Goal: Task Accomplishment & Management: Use online tool/utility

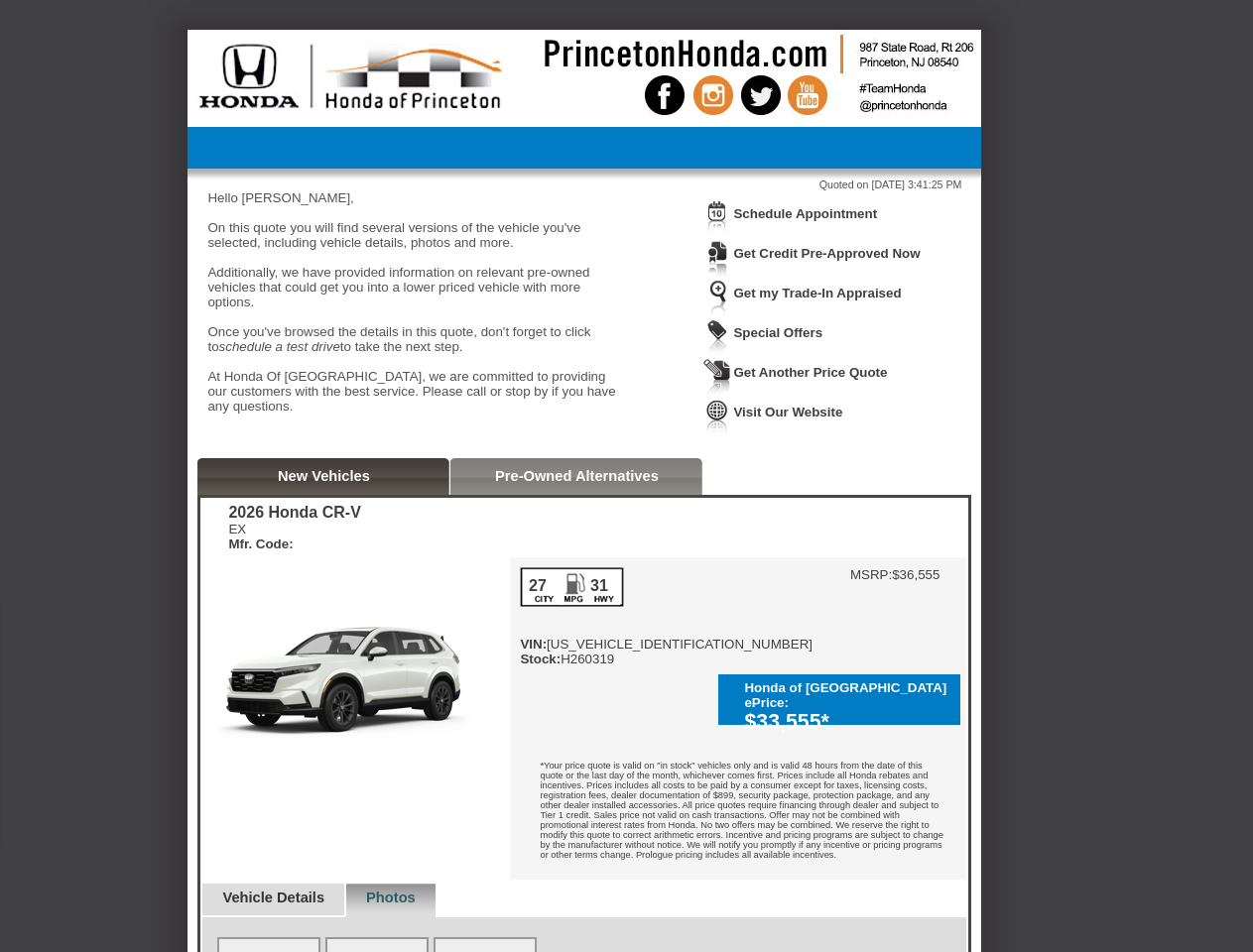
click at [717, 233] on img at bounding box center [717, 218] width 28 height 37
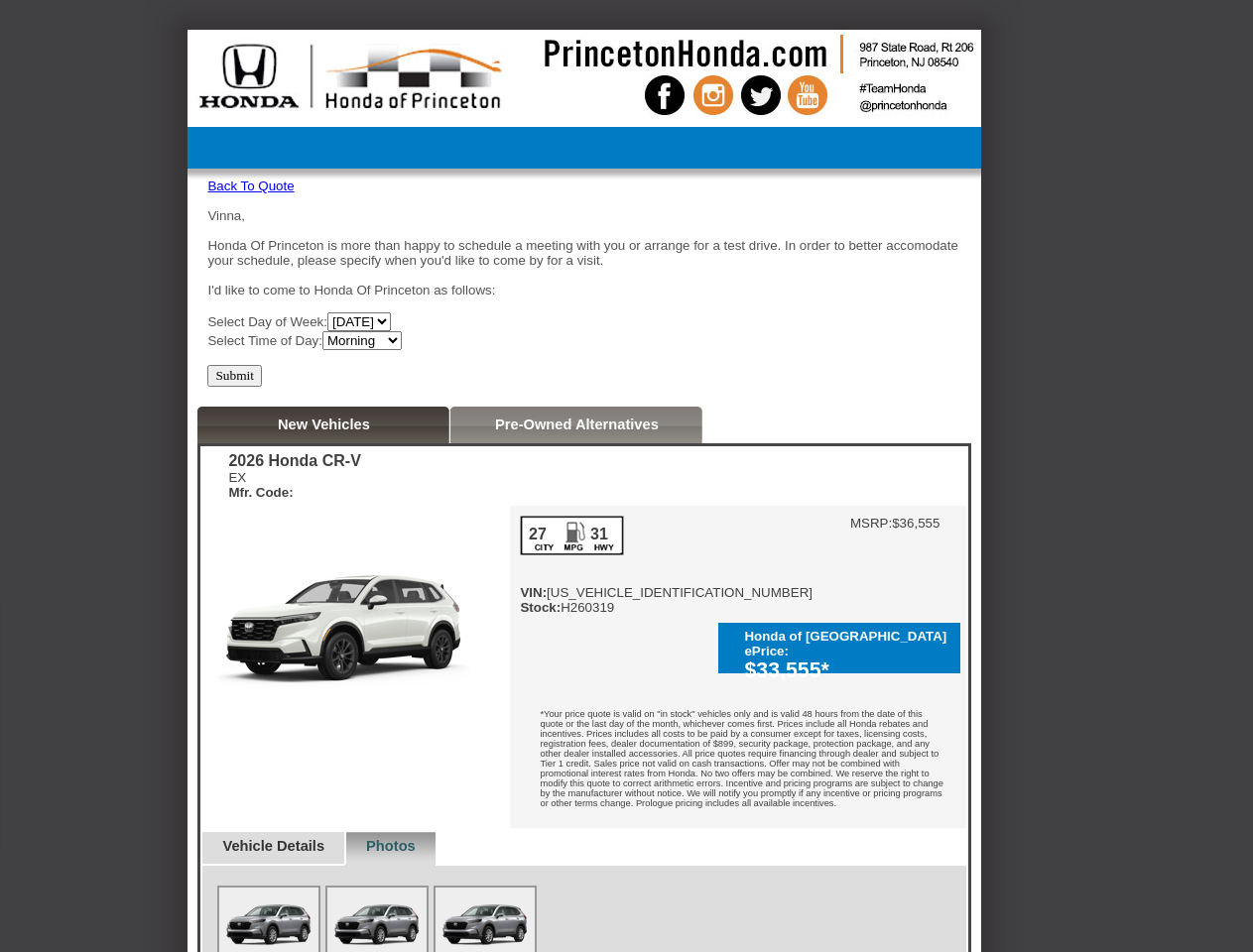
click at [817, 215] on div "Vinna, Honda Of Princeton is more than happy to schedule a meeting with you or …" at bounding box center [584, 279] width 754 height 141
click at [324, 484] on div "EX Mfr. Code:" at bounding box center [294, 485] width 131 height 30
click at [577, 484] on div "2026 Honda CR-V EX Mfr. Code: Reserve This Vehicle Please confirm that you woul…" at bounding box center [584, 827] width 768 height 761
click at [283, 887] on img at bounding box center [269, 924] width 100 height 75
click at [412, 887] on img at bounding box center [377, 924] width 100 height 75
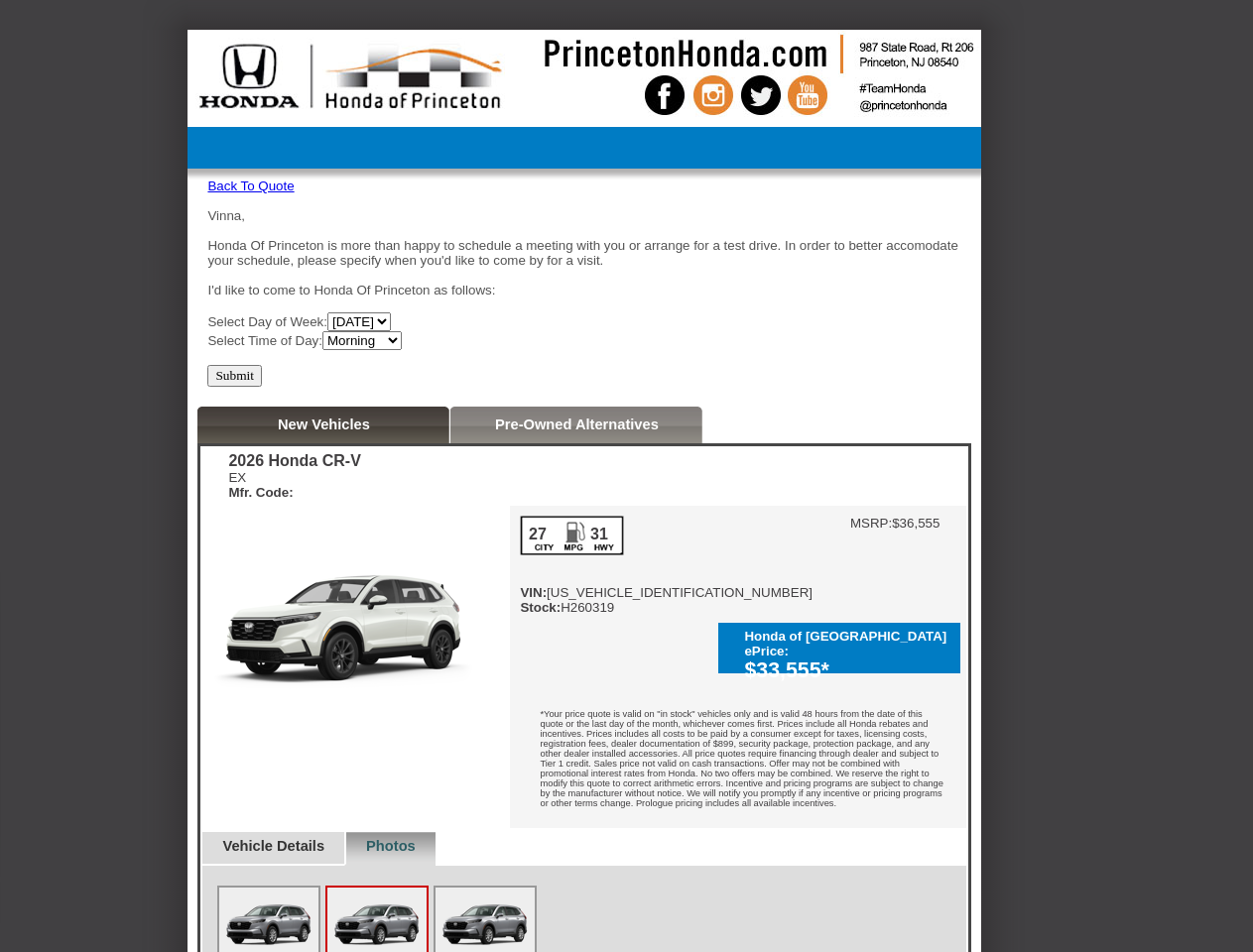
click at [269, 936] on img at bounding box center [269, 924] width 100 height 75
click at [376, 936] on img at bounding box center [377, 924] width 100 height 75
click at [485, 936] on img at bounding box center [485, 924] width 100 height 75
